Goal: Information Seeking & Learning: Understand process/instructions

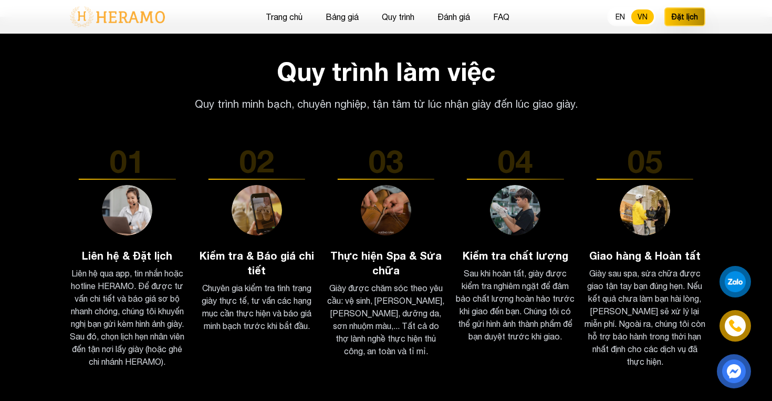
scroll to position [1595, 0]
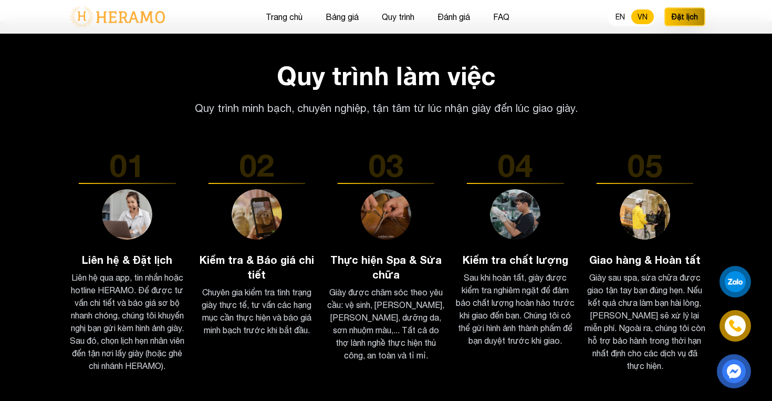
click at [307, 64] on h2 "Quy trình làm việc" at bounding box center [386, 75] width 639 height 25
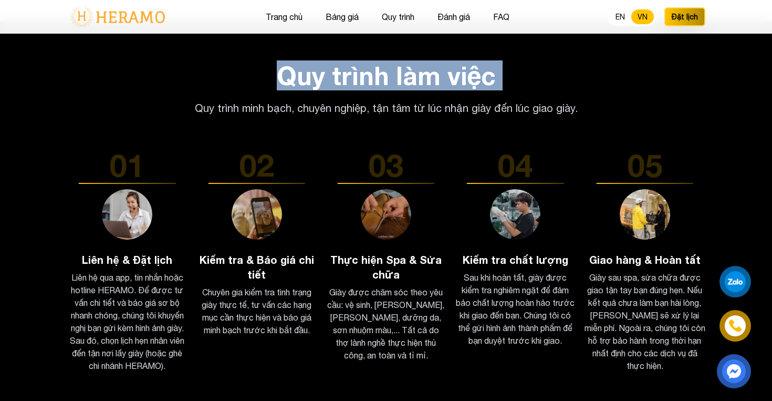
click at [307, 64] on h2 "Quy trình làm việc" at bounding box center [386, 75] width 639 height 25
copy h2 "Quy trình làm việc"
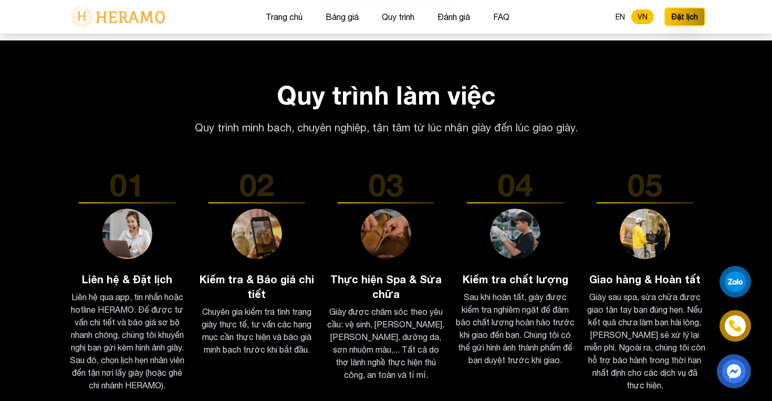
scroll to position [1578, 0]
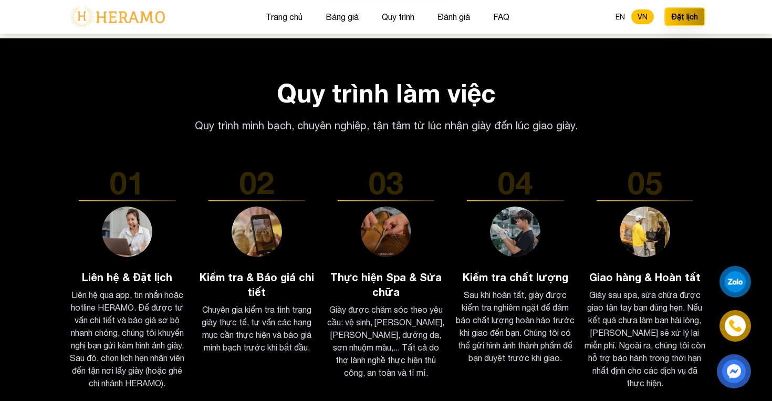
click at [309, 82] on h2 "Quy trình làm việc" at bounding box center [386, 92] width 639 height 25
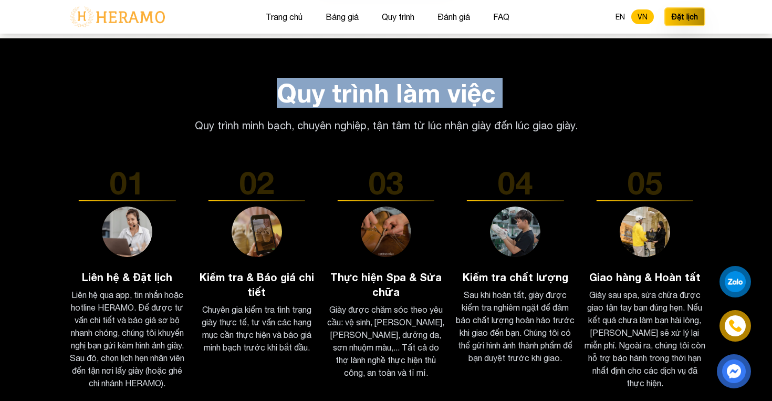
click at [309, 82] on h2 "Quy trình làm việc" at bounding box center [386, 92] width 639 height 25
copy h2 "Quy trình làm việc"
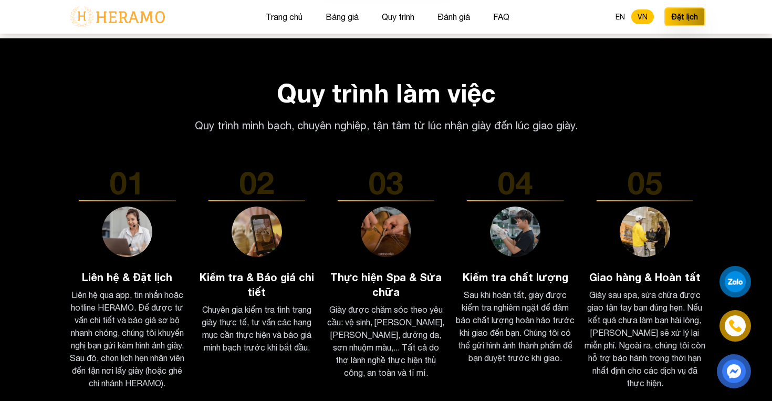
click at [642, 95] on div "Quy trình làm việc Quy trình minh bạch, chuyên nghiệp, tận tâm từ lúc nhận giày…" at bounding box center [386, 106] width 639 height 53
click at [345, 83] on h2 "Quy trình làm việc" at bounding box center [386, 92] width 639 height 25
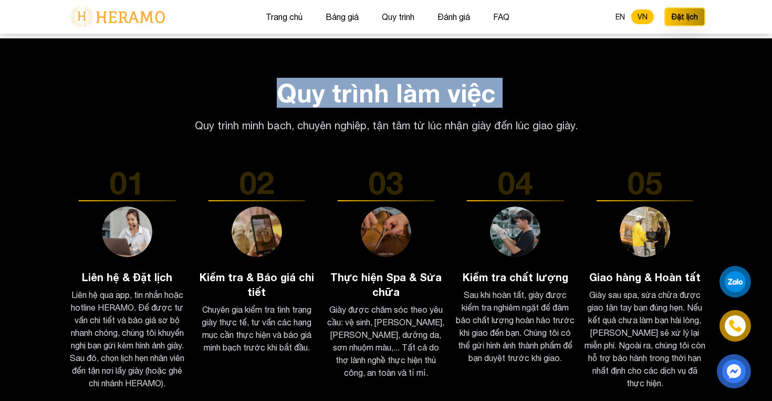
click at [345, 83] on h2 "Quy trình làm việc" at bounding box center [386, 92] width 639 height 25
copy h2 "Quy trình làm việc"
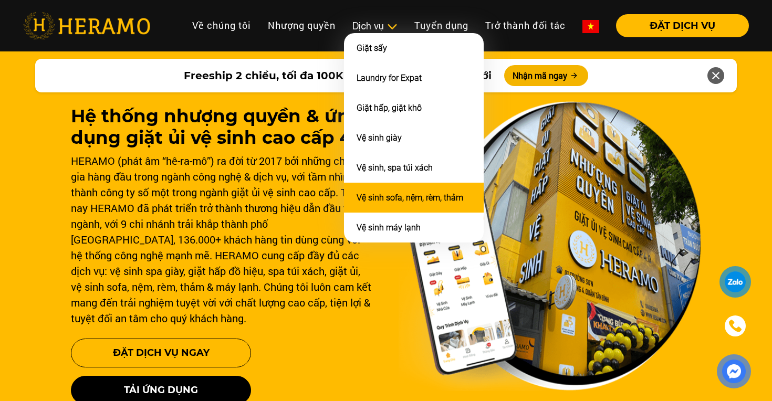
click at [392, 193] on link "Vệ sinh sofa, nệm, rèm, thảm" at bounding box center [410, 198] width 107 height 10
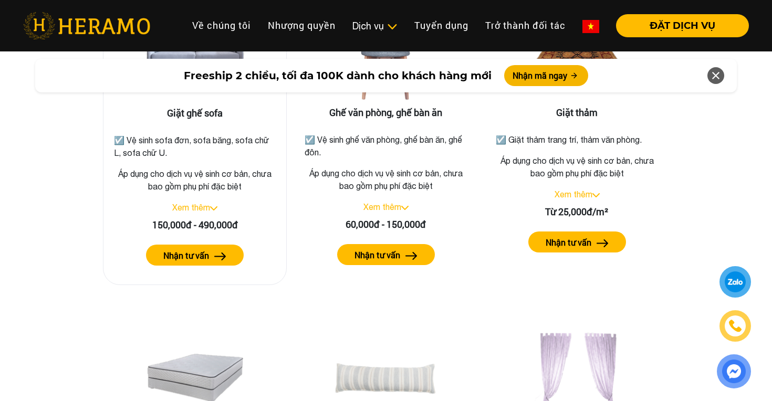
scroll to position [1406, 0]
click at [206, 202] on link "Xem thêm" at bounding box center [191, 206] width 38 height 9
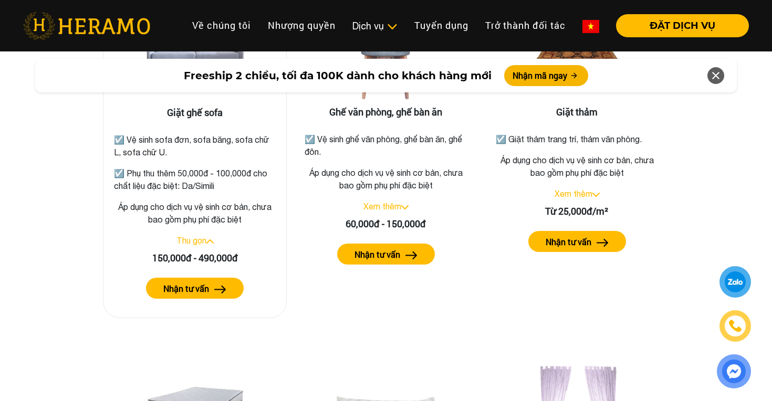
click at [205, 236] on link "Thu gọn" at bounding box center [191, 240] width 30 height 9
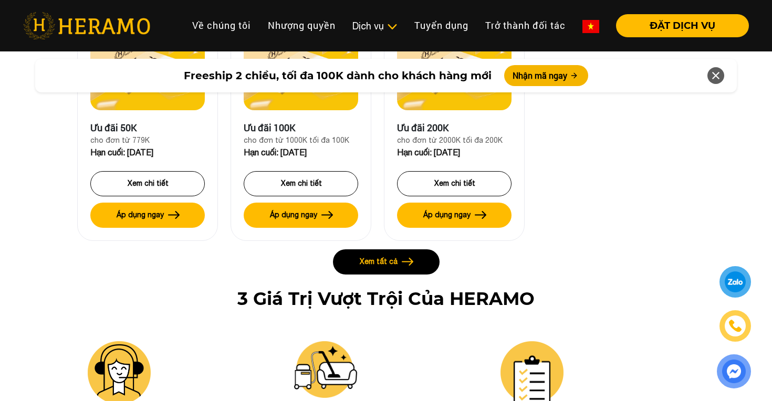
scroll to position [2625, 0]
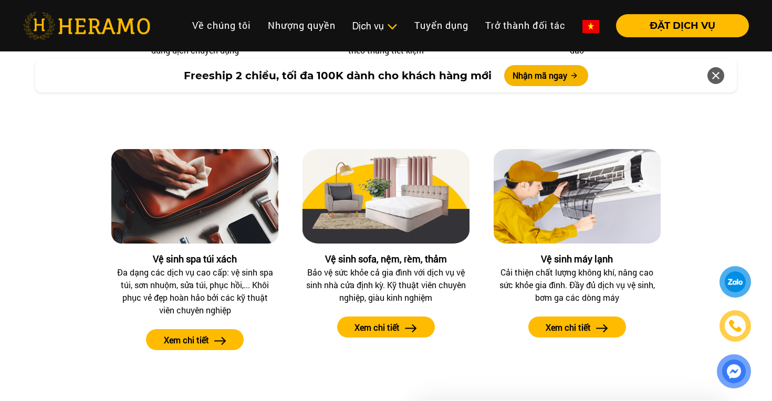
scroll to position [1185, 0]
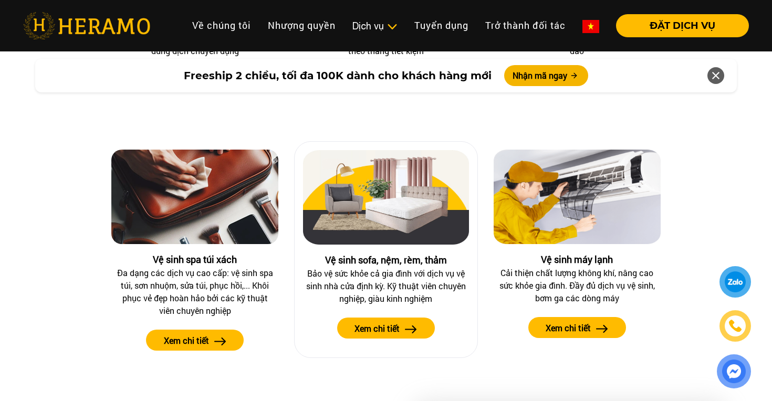
click at [401, 327] on button "Xem chi tiết" at bounding box center [386, 328] width 98 height 21
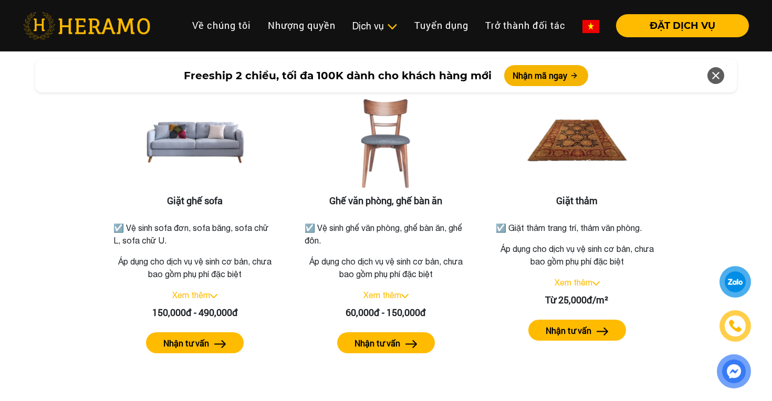
scroll to position [1321, 0]
